Goal: Information Seeking & Learning: Learn about a topic

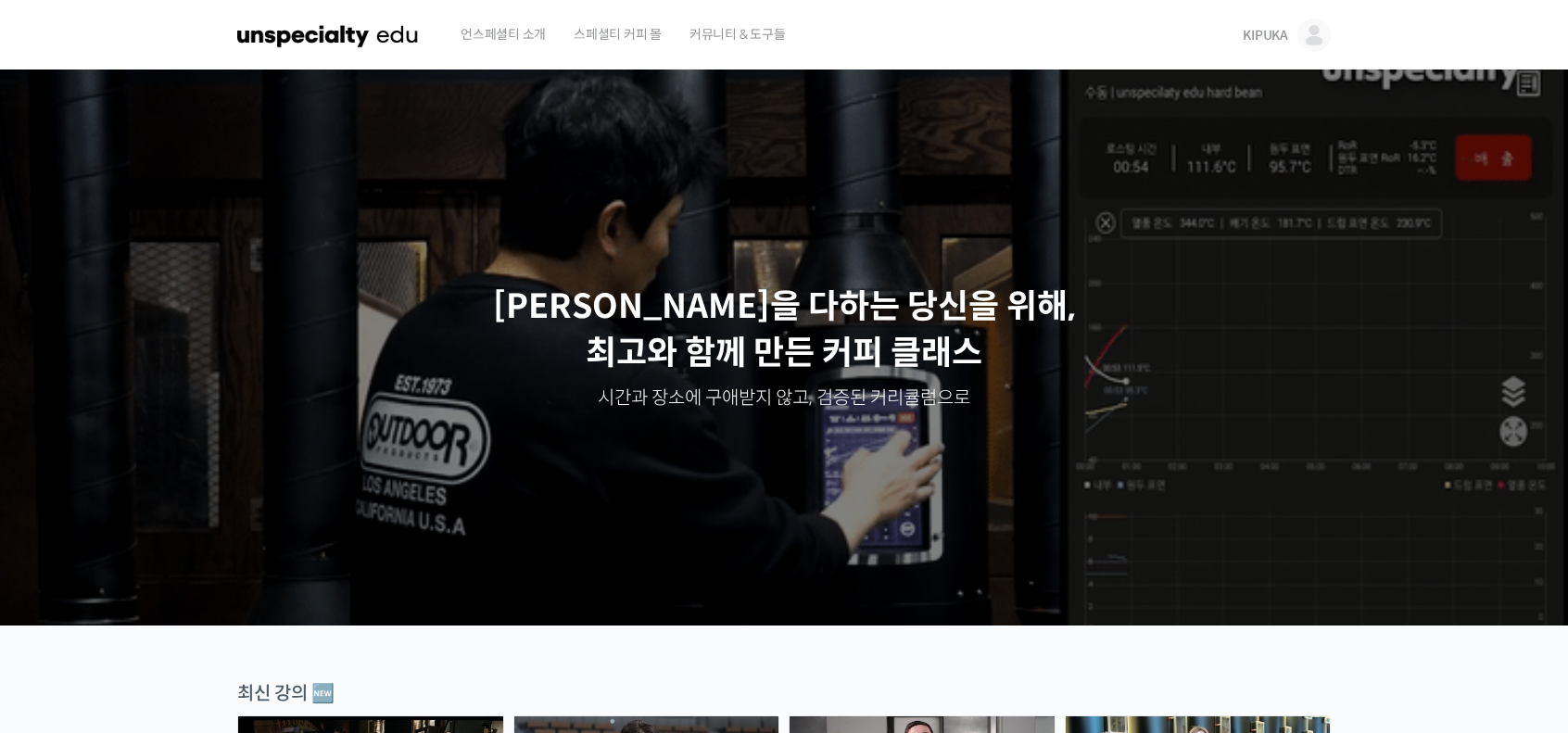
click at [1254, 28] on span "KIPUKA" at bounding box center [1266, 35] width 46 height 17
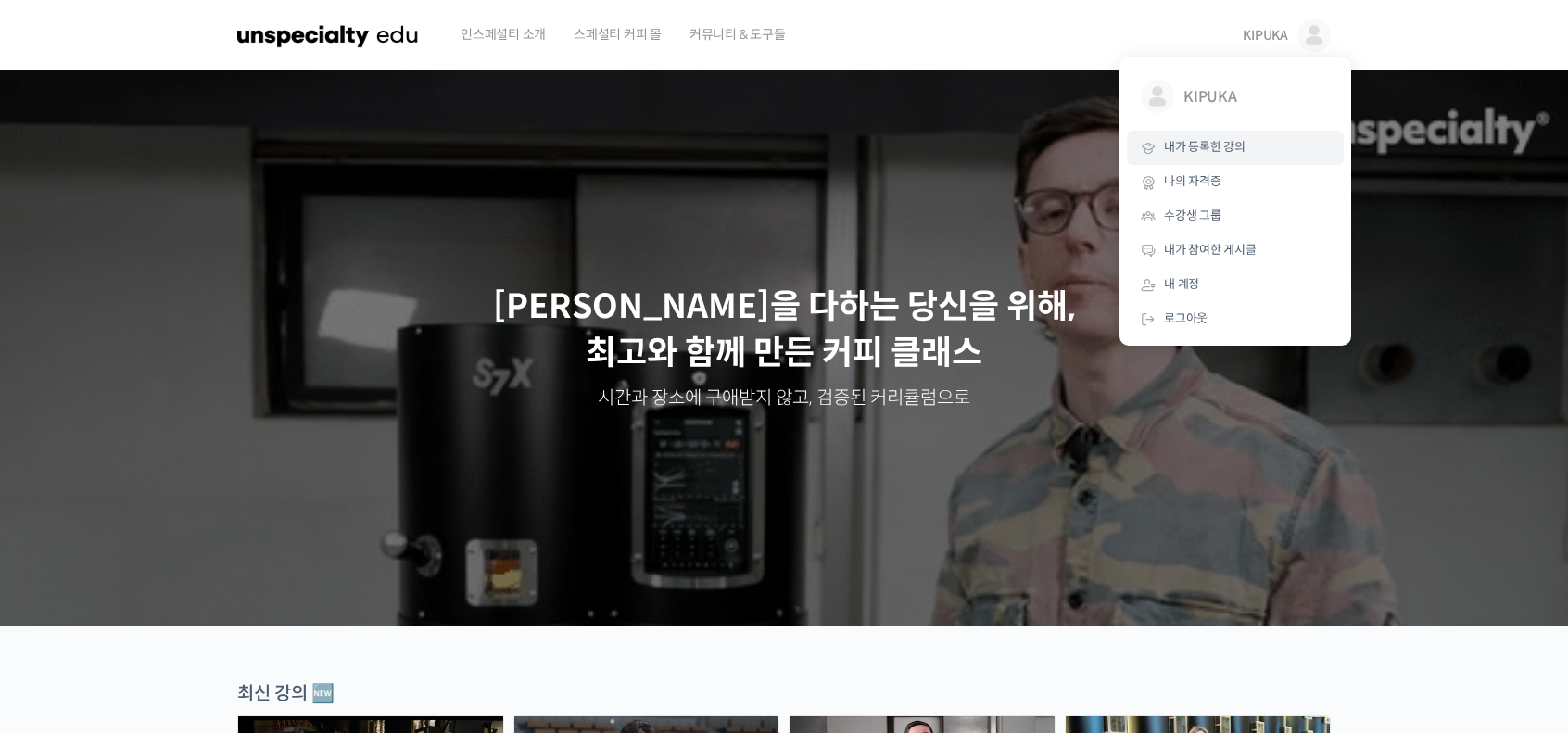
click at [1225, 147] on span "내가 등록한 강의" at bounding box center [1205, 147] width 82 height 16
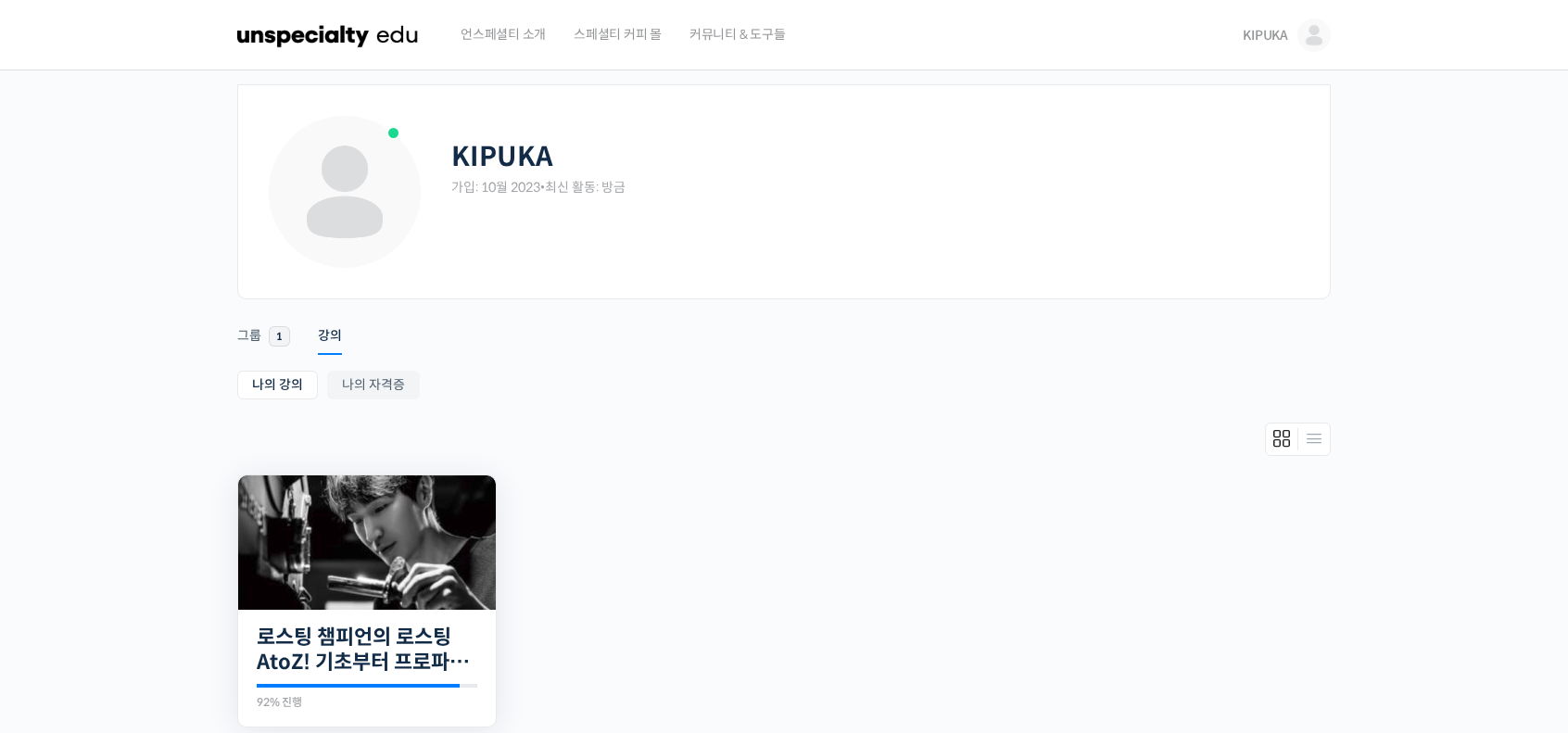
click at [382, 564] on img at bounding box center [366, 542] width 258 height 134
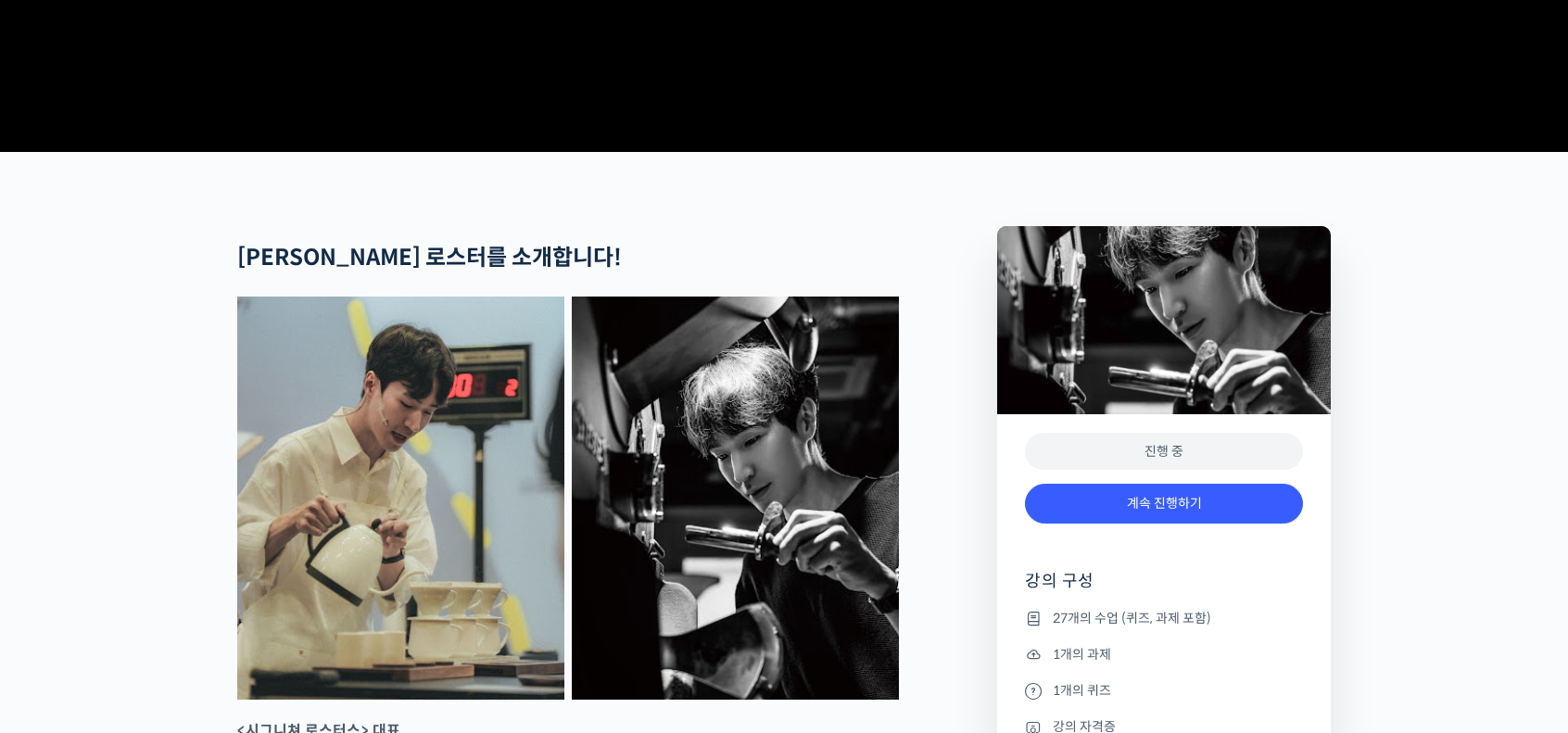
scroll to position [741, 0]
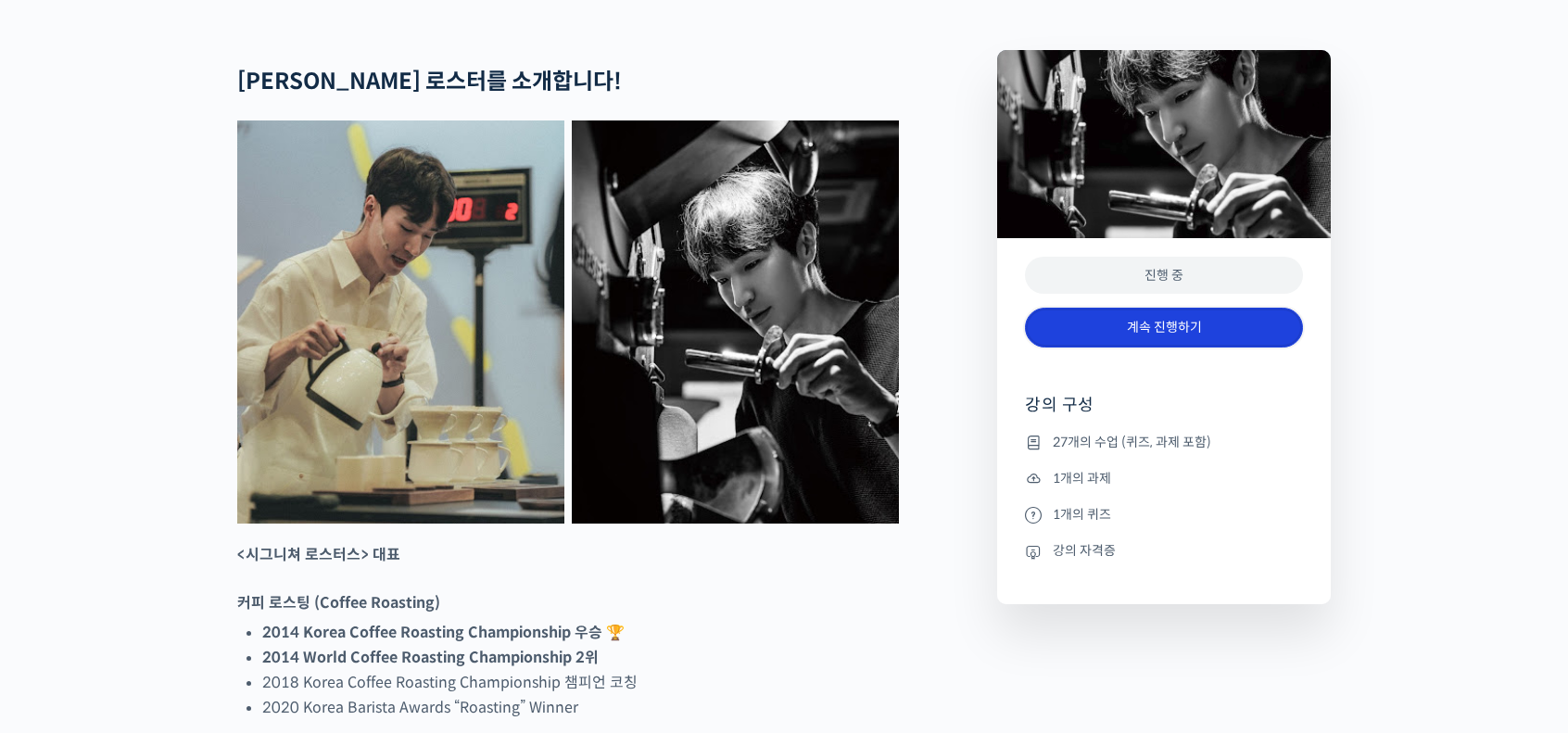
click at [1172, 347] on link "계속 진행하기" at bounding box center [1163, 327] width 278 height 40
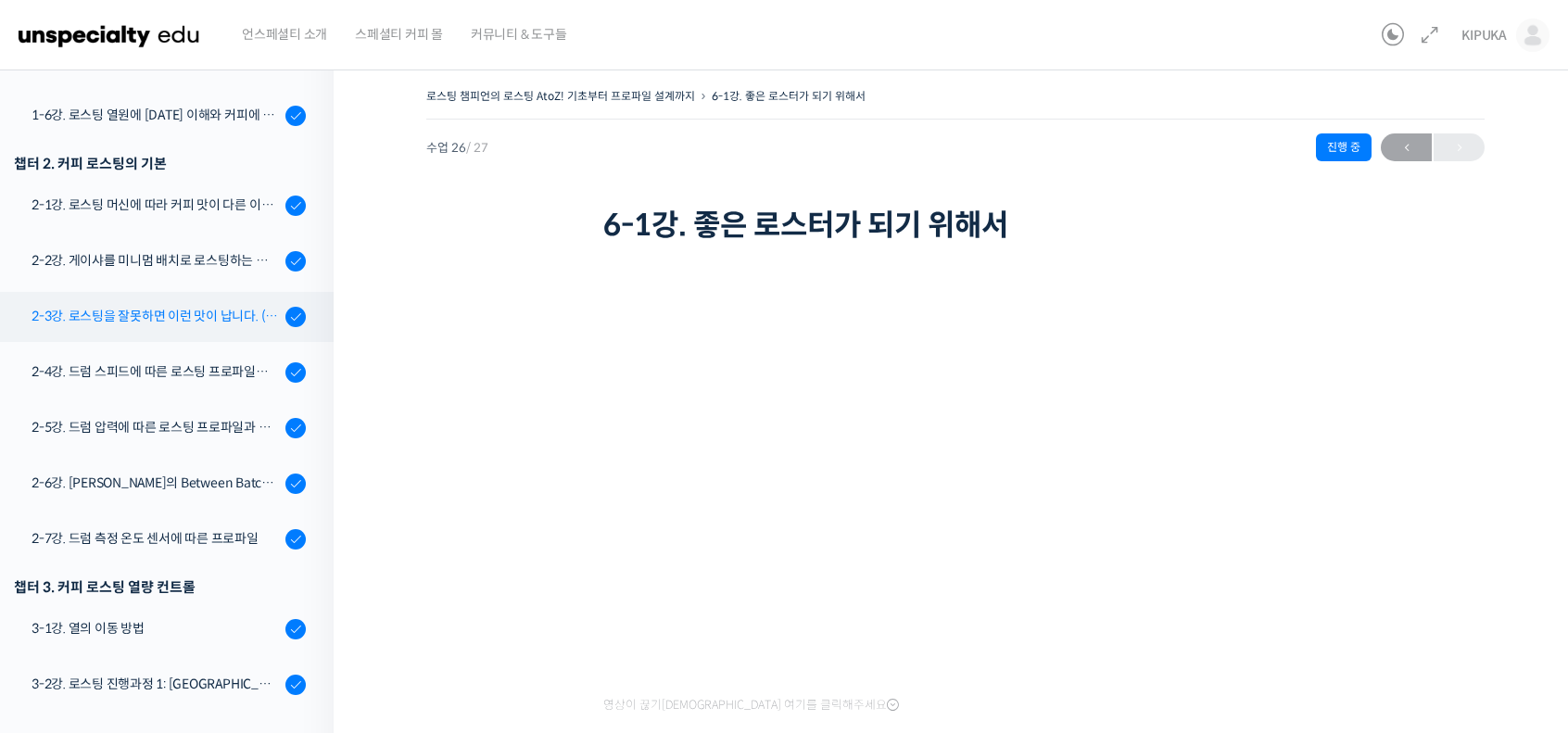
scroll to position [466, 0]
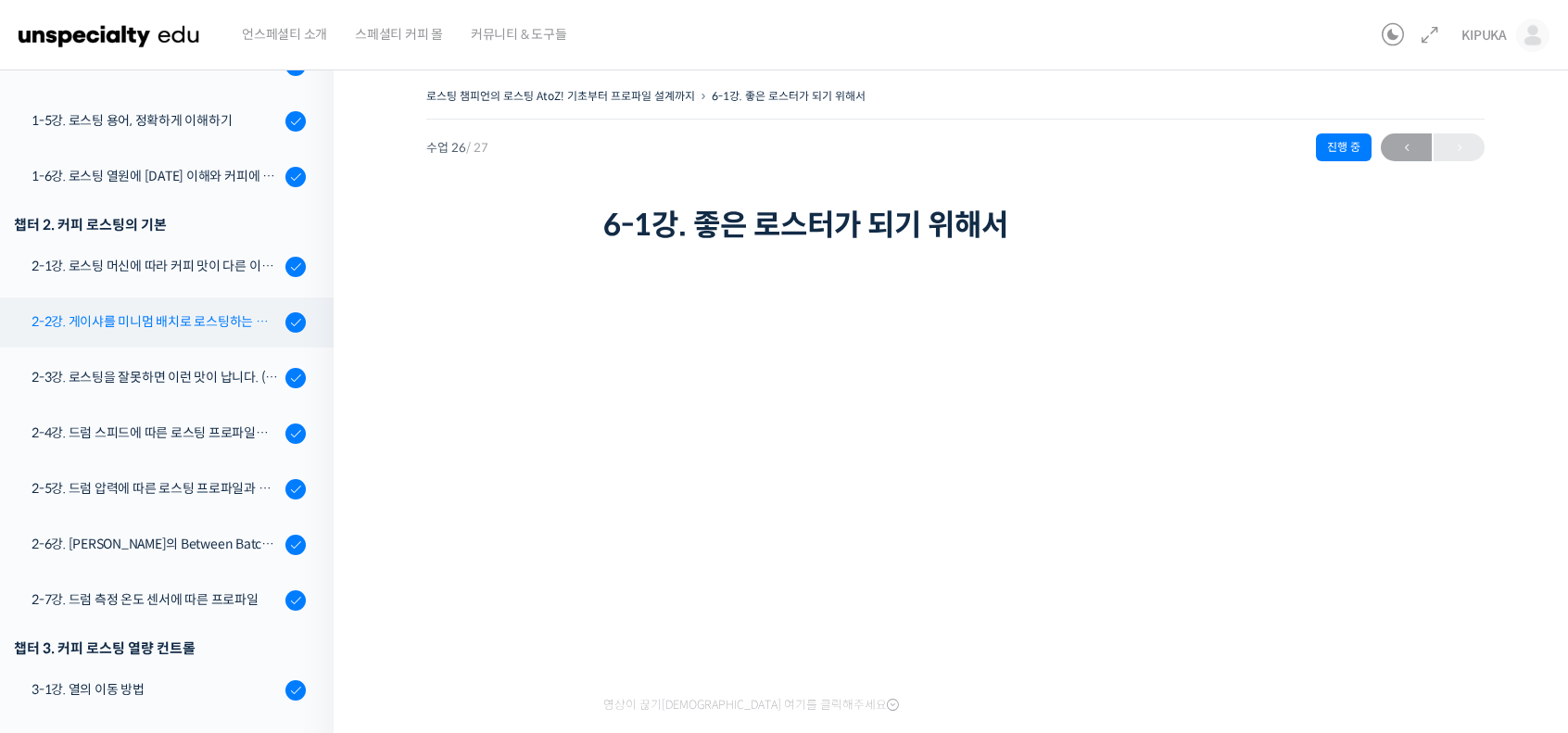
click at [202, 318] on div "2-2강. 게이샤를 미니멈 배치로 로스팅하는 이유 (로스터기 용량과 배치 사이즈)" at bounding box center [156, 321] width 249 height 20
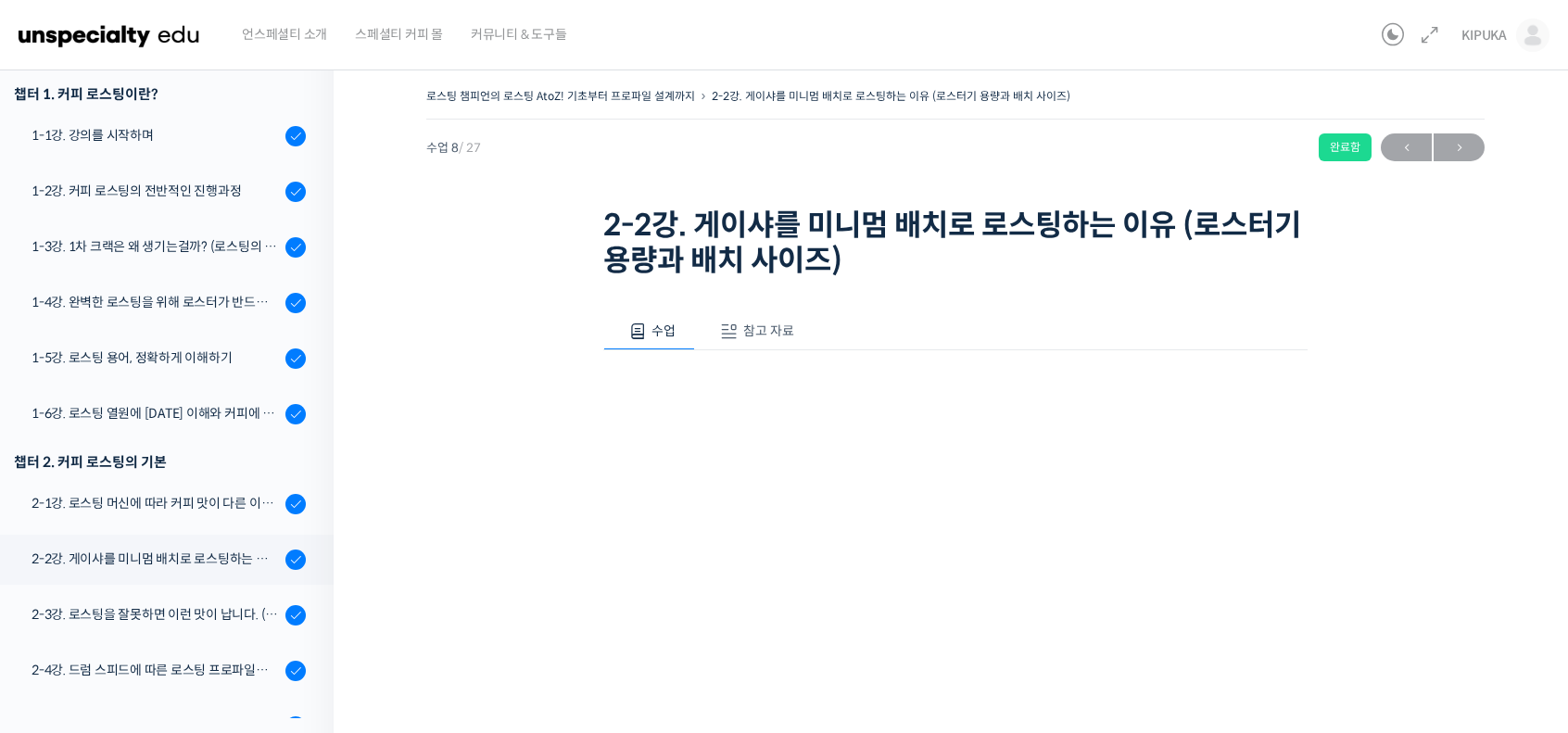
scroll to position [322, 0]
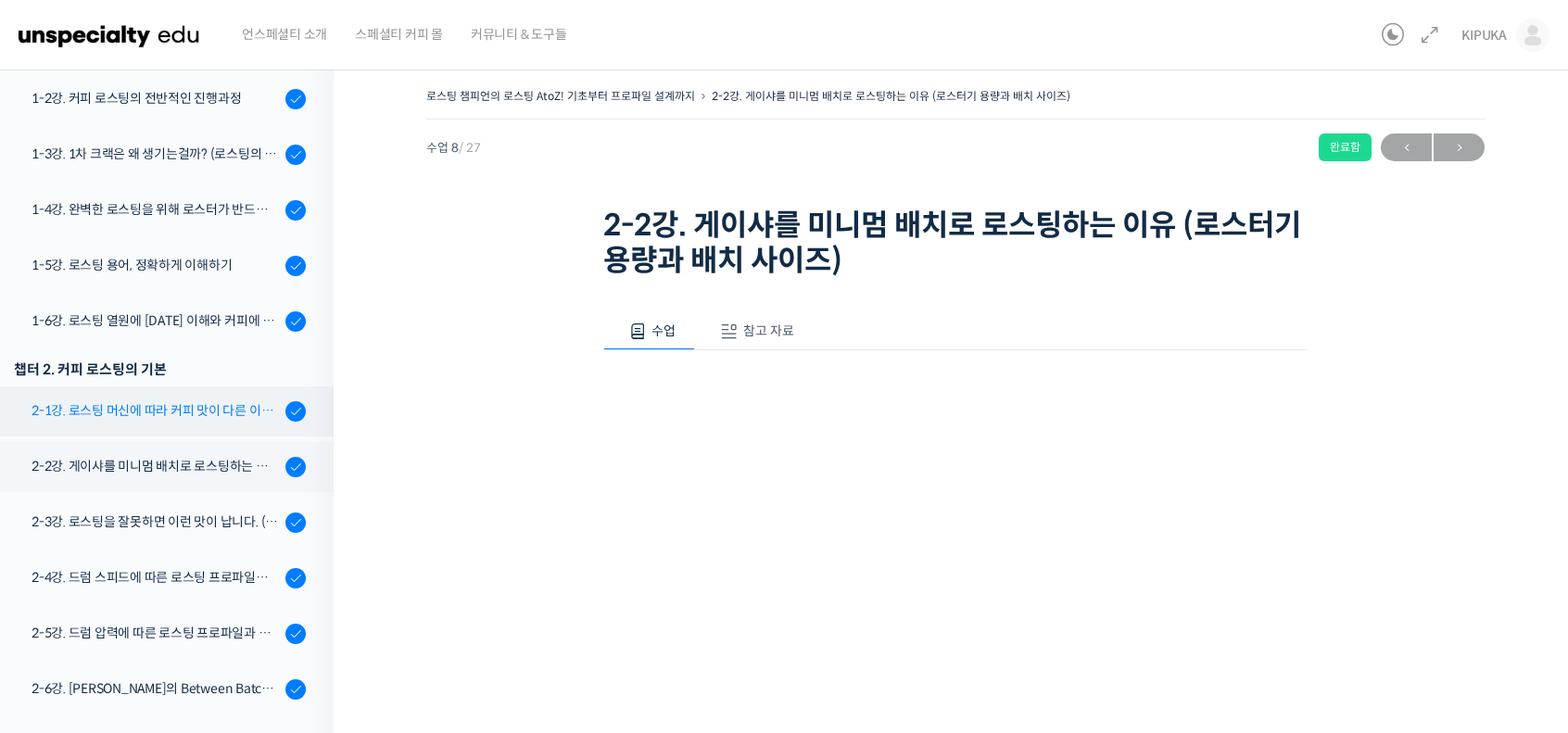
click at [186, 411] on div "2-1강. 로스팅 머신에 따라 커피 맛이 다른 이유 (로스팅 머신의 매커니즘과 열원)" at bounding box center [156, 410] width 249 height 20
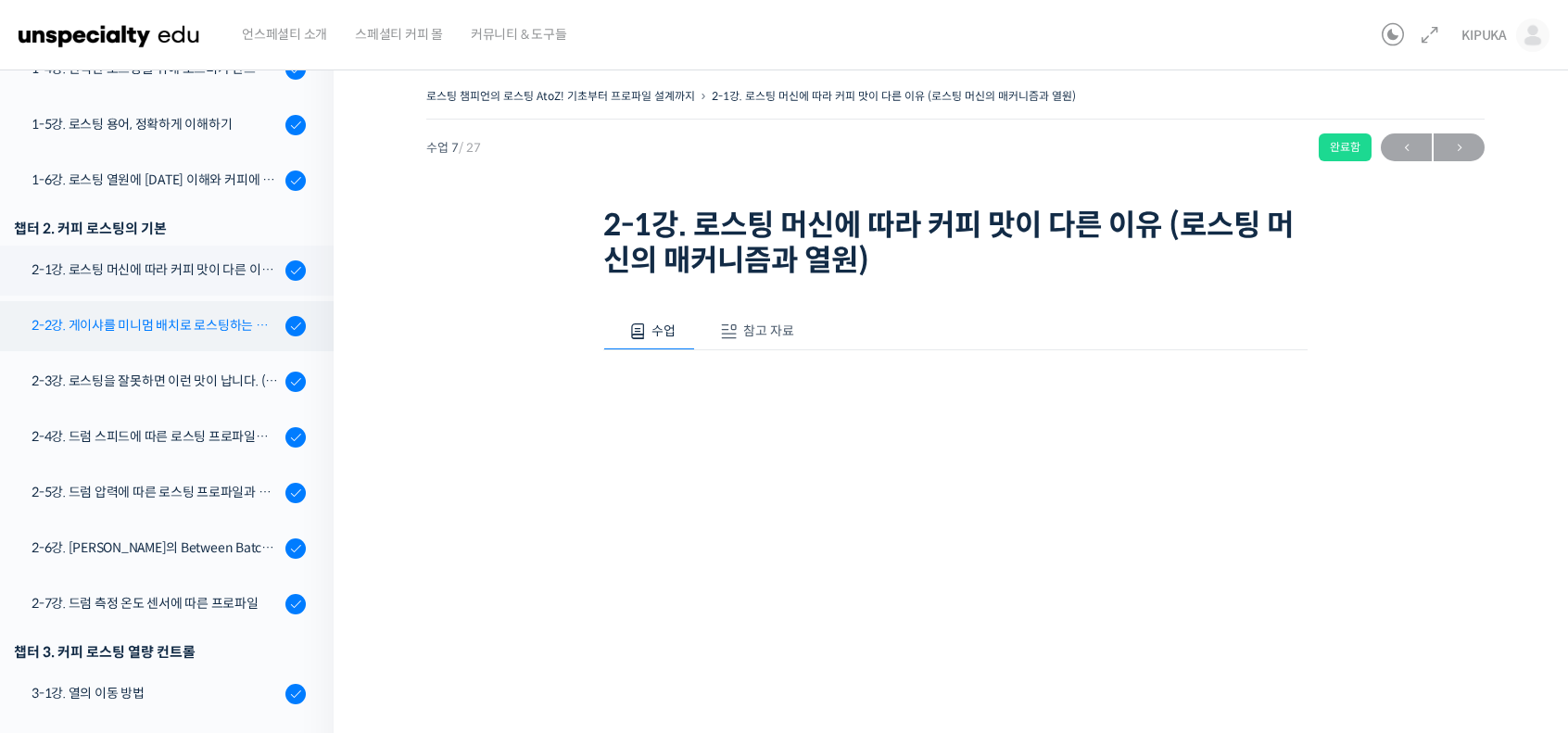
click at [194, 325] on div "2-2강. 게이샤를 미니멈 배치로 로스팅하는 이유 (로스터기 용량과 배치 사이즈)" at bounding box center [156, 325] width 249 height 20
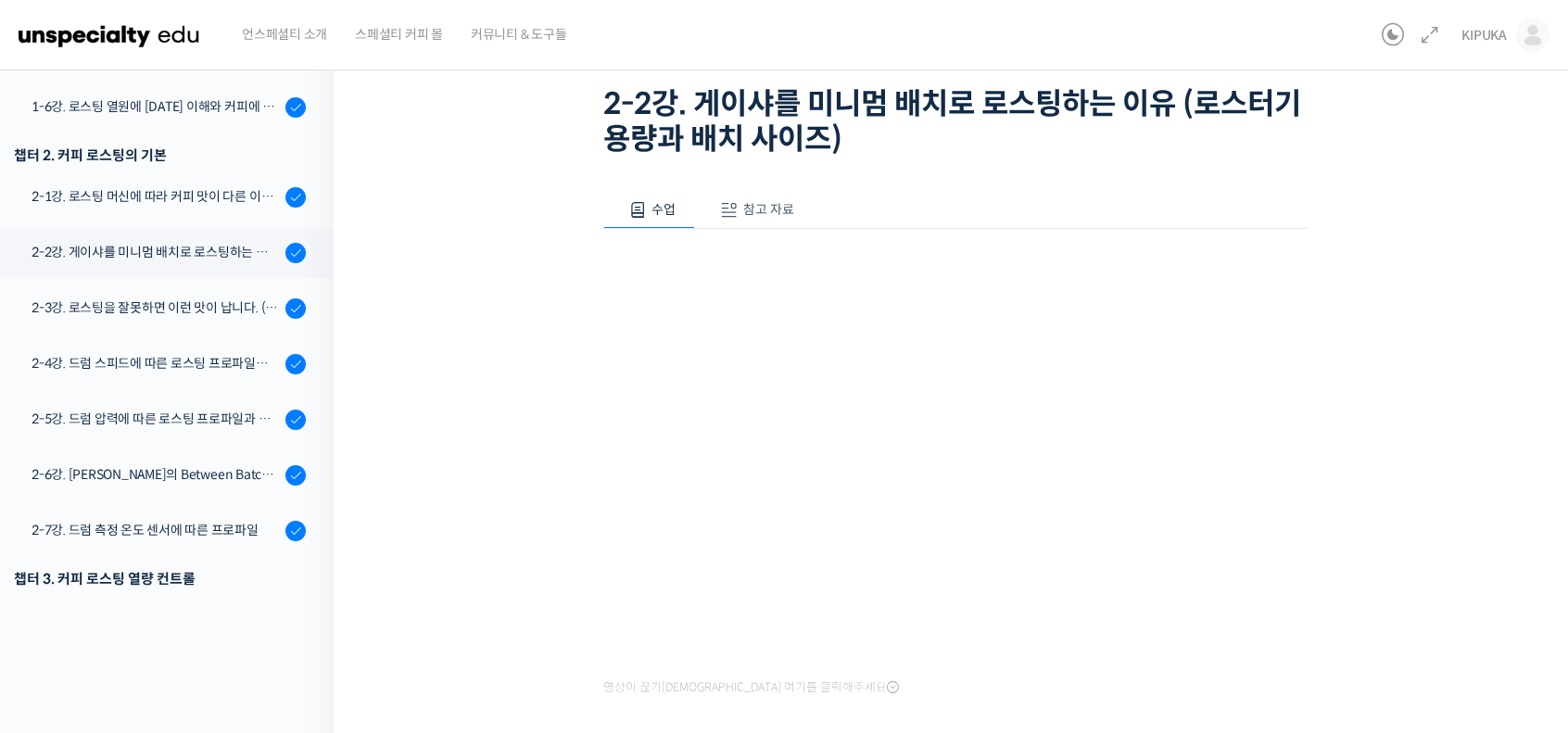
scroll to position [92, 0]
